Goal: Communication & Community: Share content

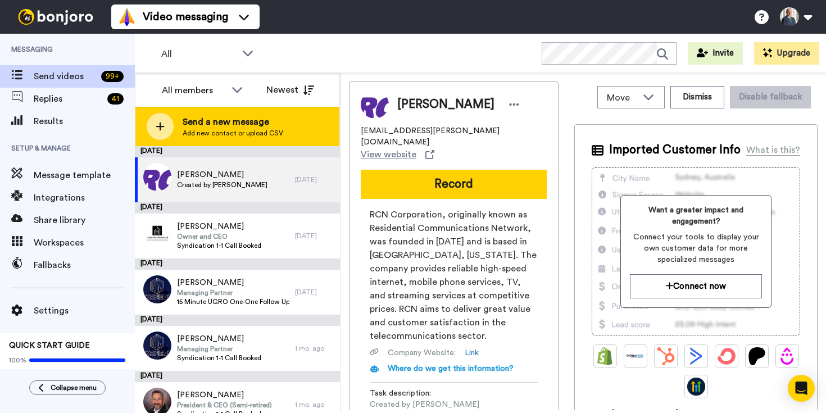
click at [209, 120] on span "Send a new message" at bounding box center [233, 121] width 101 height 13
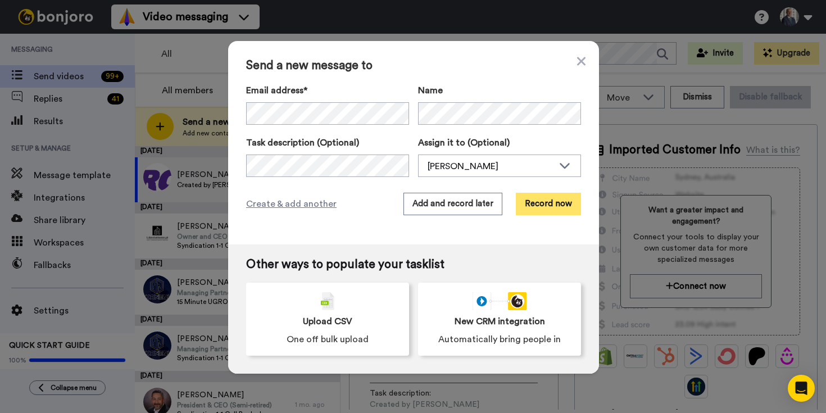
click at [537, 202] on button "Record now" at bounding box center [548, 204] width 65 height 22
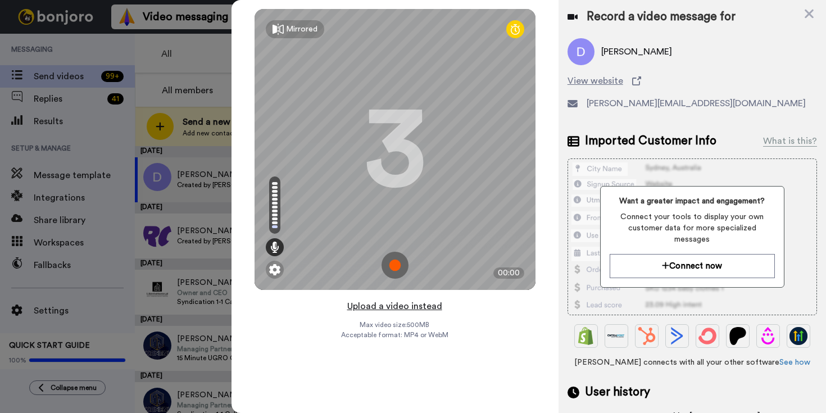
click at [411, 301] on button "Upload a video instead" at bounding box center [395, 306] width 102 height 15
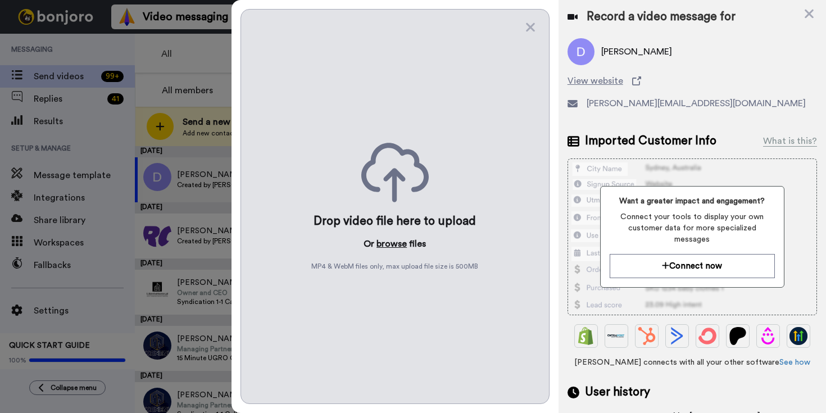
click at [395, 244] on button "browse" at bounding box center [392, 243] width 30 height 13
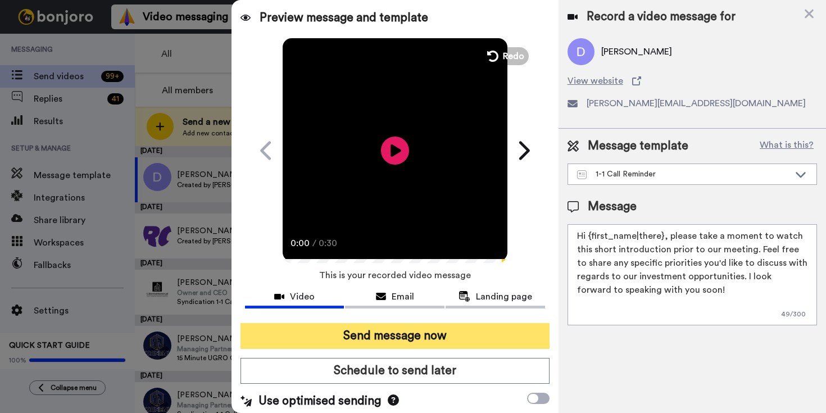
click at [394, 340] on button "Send message now" at bounding box center [395, 336] width 309 height 26
